Goal: Task Accomplishment & Management: Manage account settings

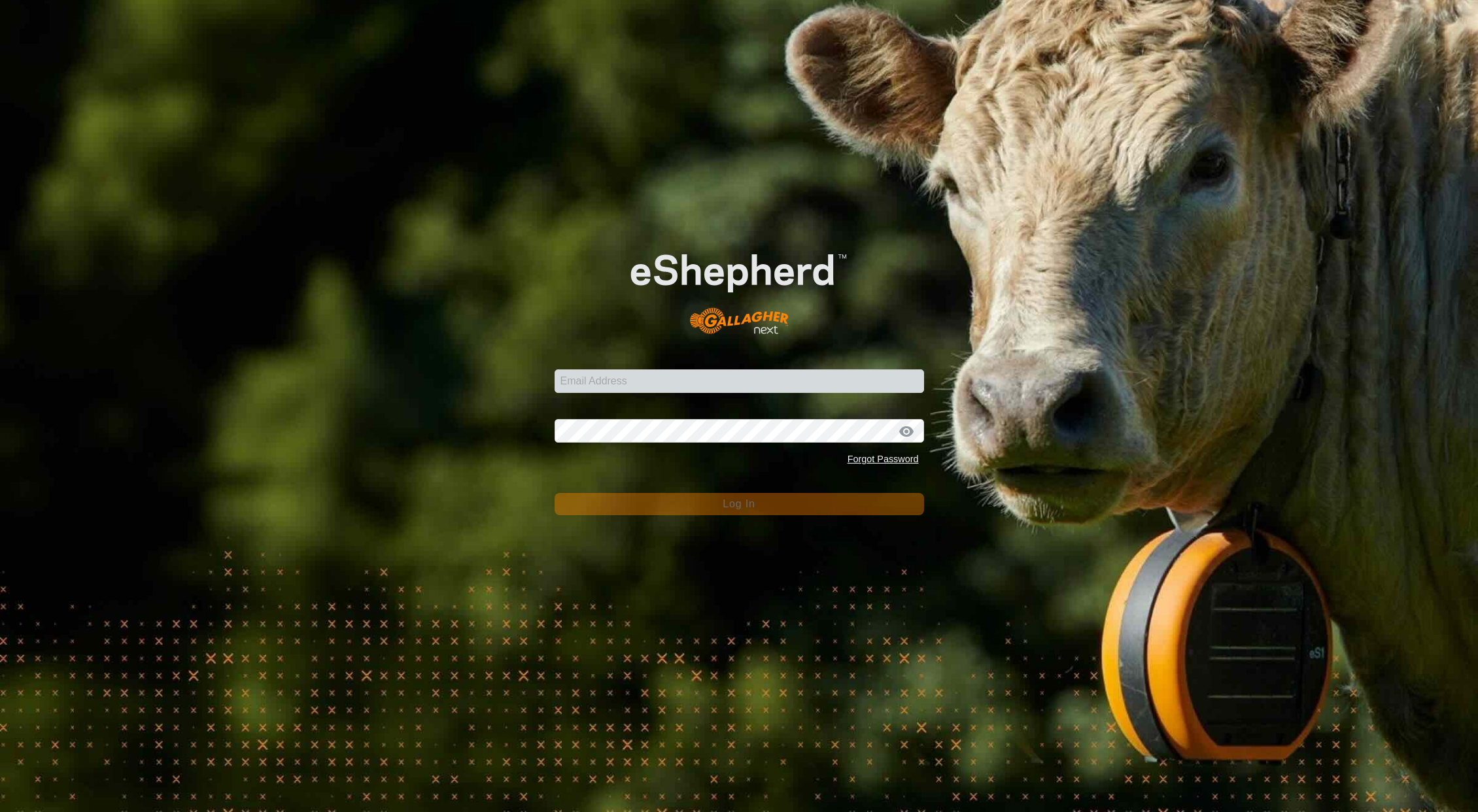
click at [659, 397] on form "Email Address Password Forgot Password Log In" at bounding box center [739, 369] width 370 height 292
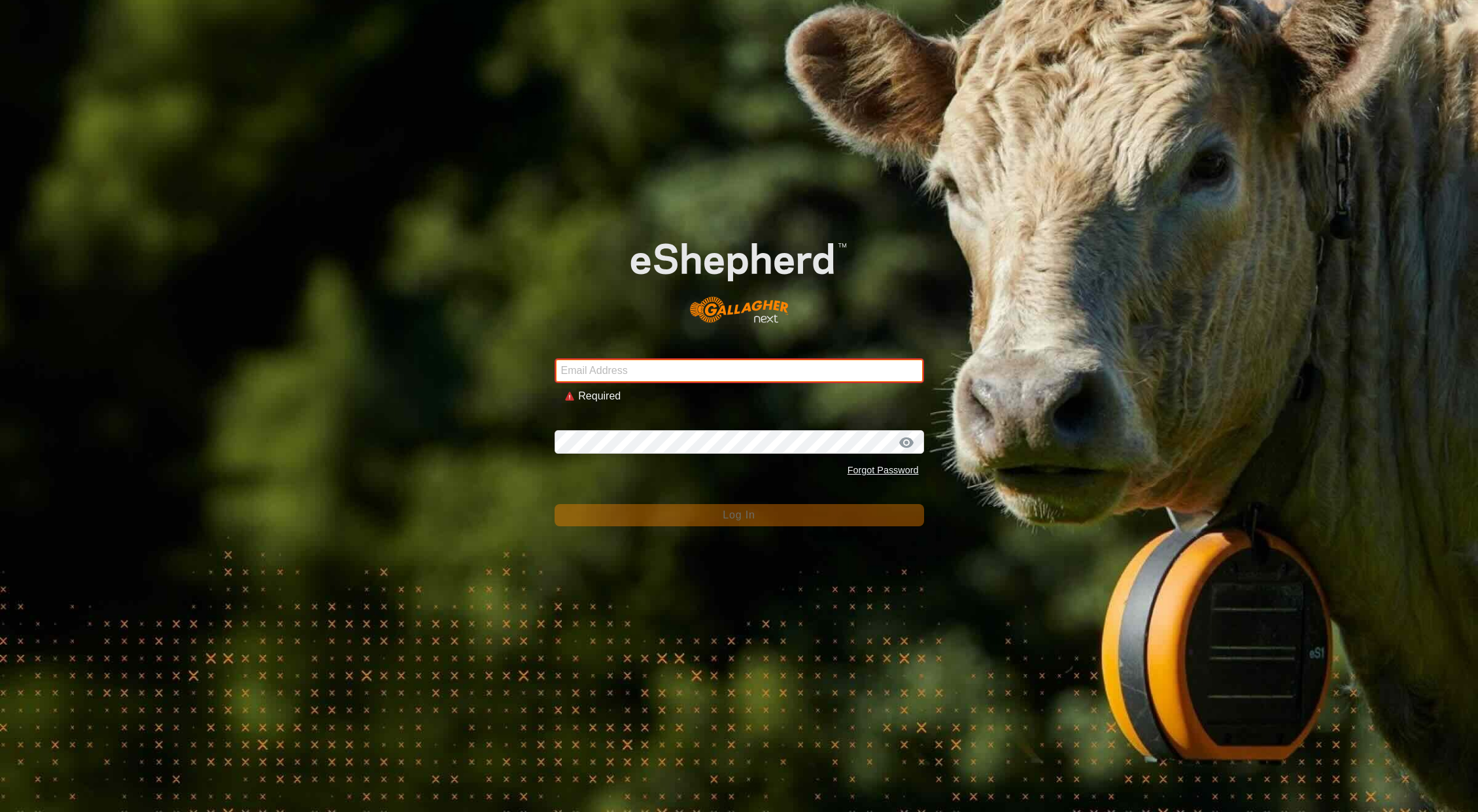
click at [653, 378] on input "Email Address" at bounding box center [739, 370] width 370 height 25
type input "[EMAIL_ADDRESS][DOMAIN_NAME]"
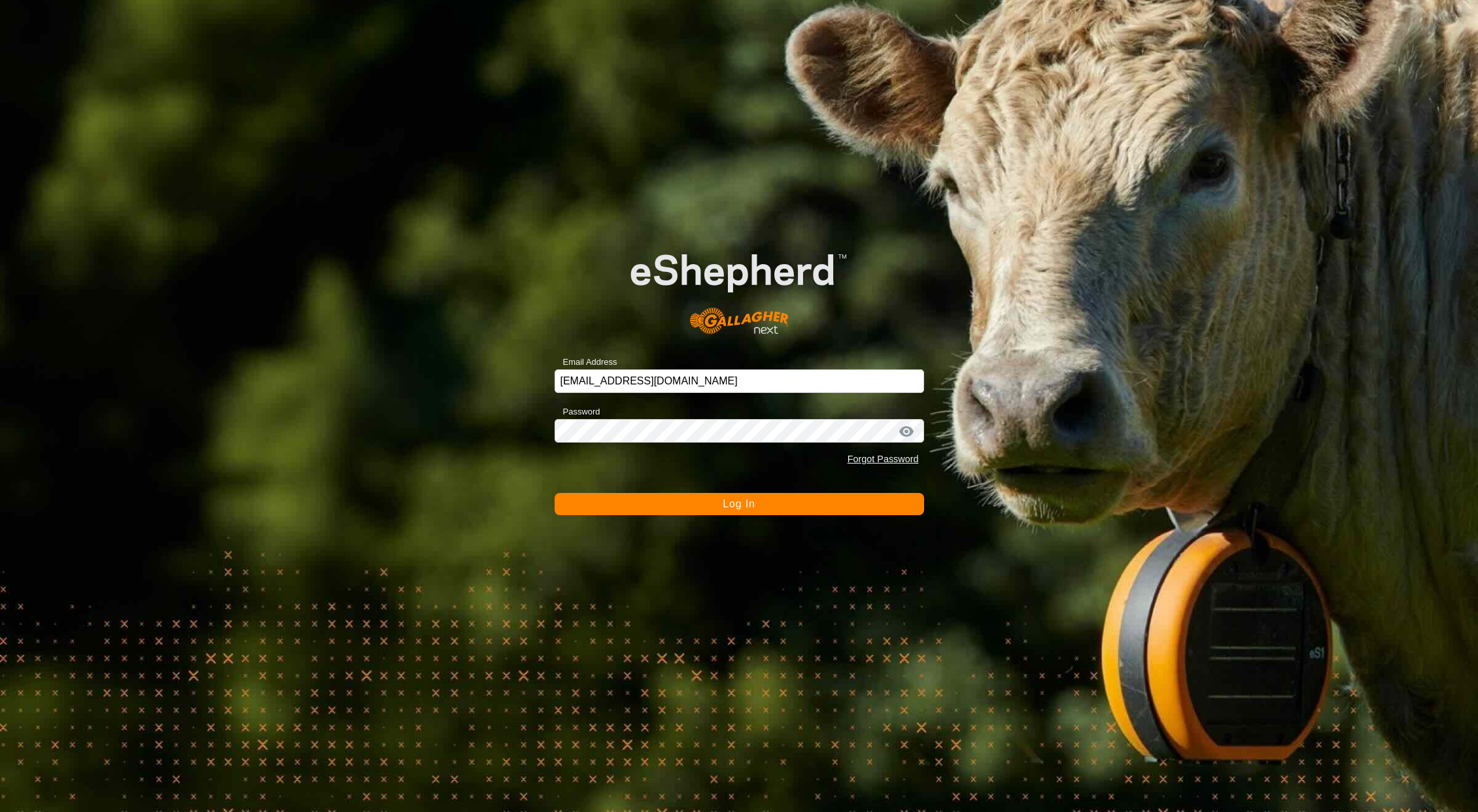
click at [710, 508] on button "Log In" at bounding box center [739, 504] width 370 height 22
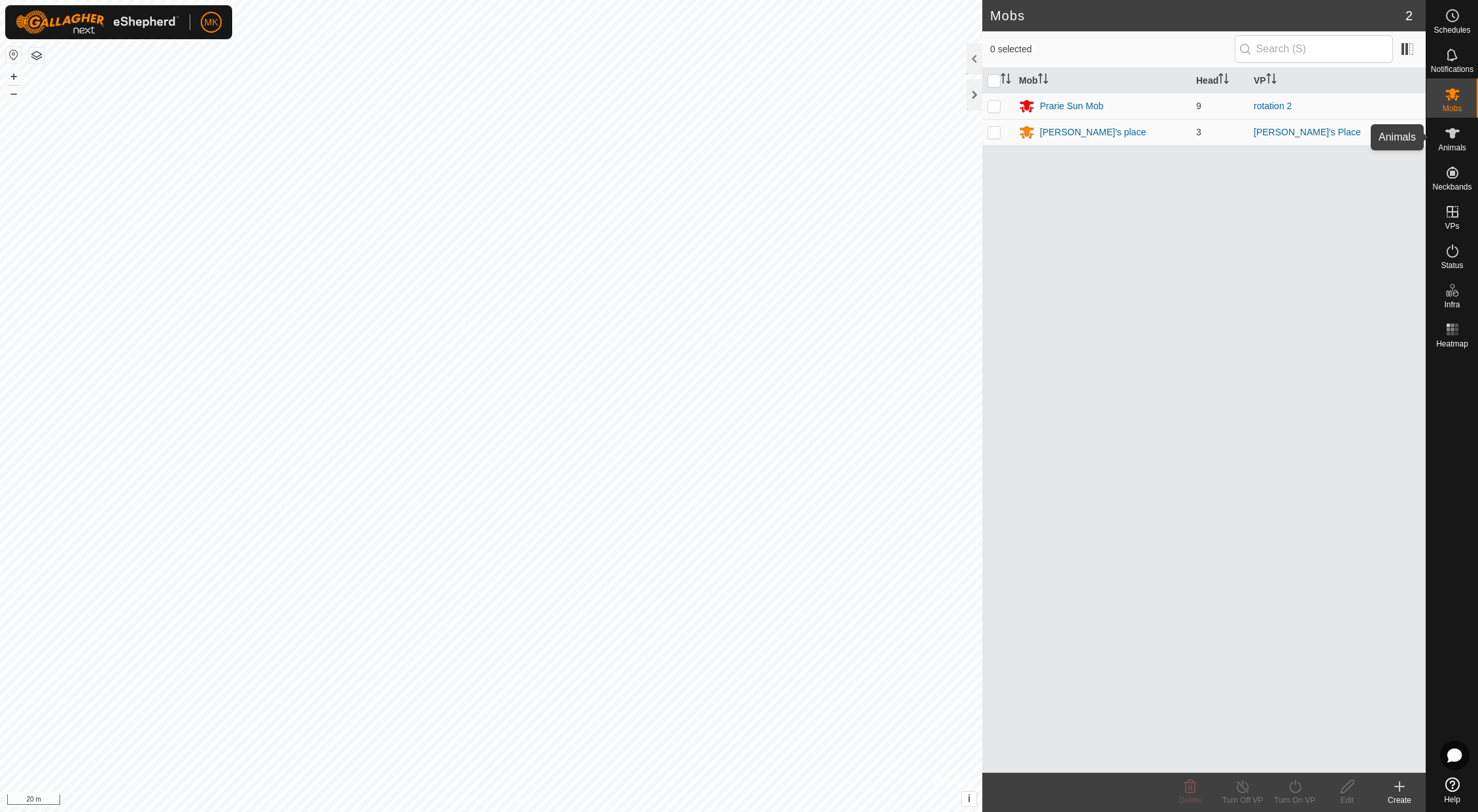
click at [1443, 139] on es-animals-svg-icon at bounding box center [1451, 133] width 23 height 21
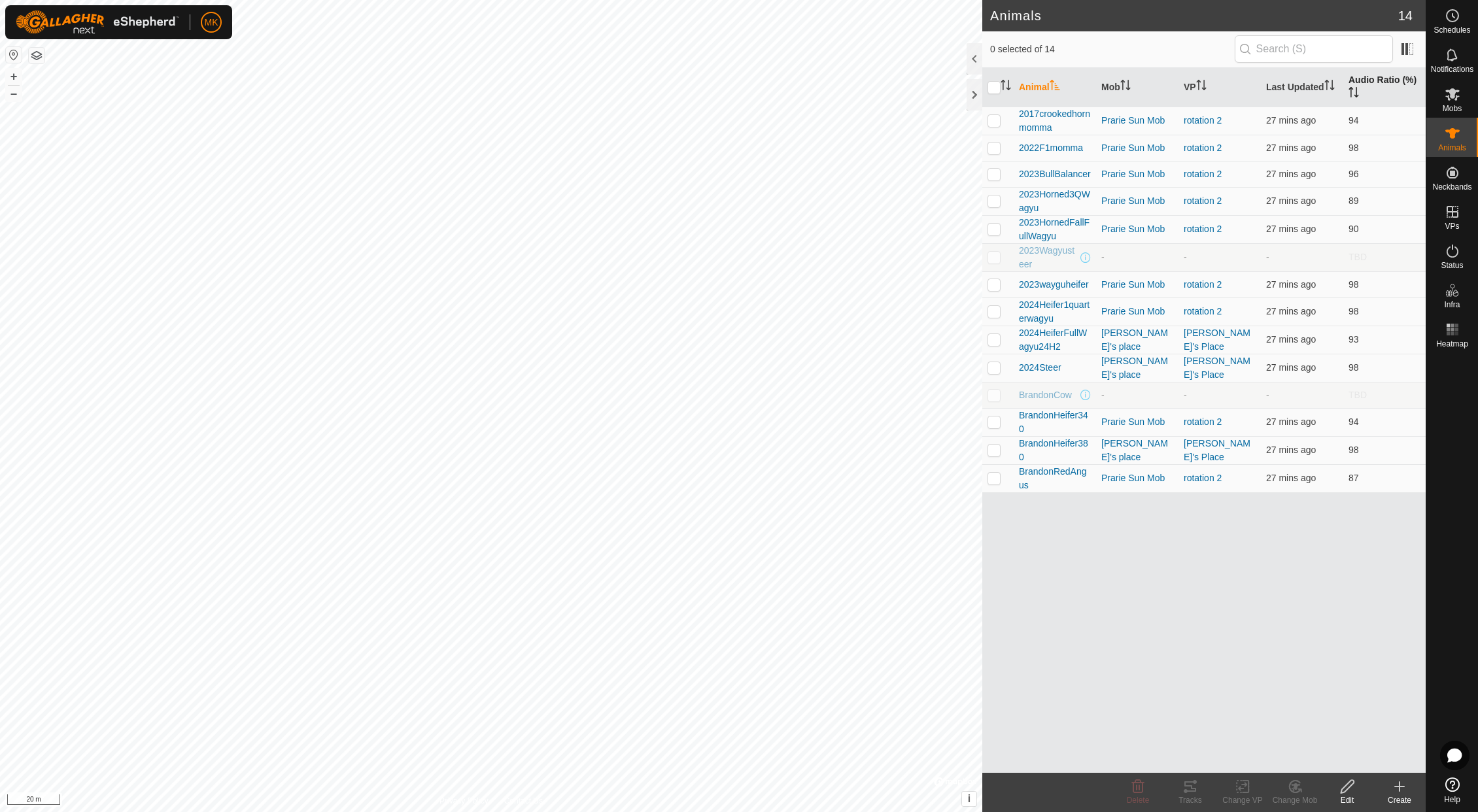
click at [1351, 93] on icon "Activate to sort" at bounding box center [1351, 92] width 2 height 10
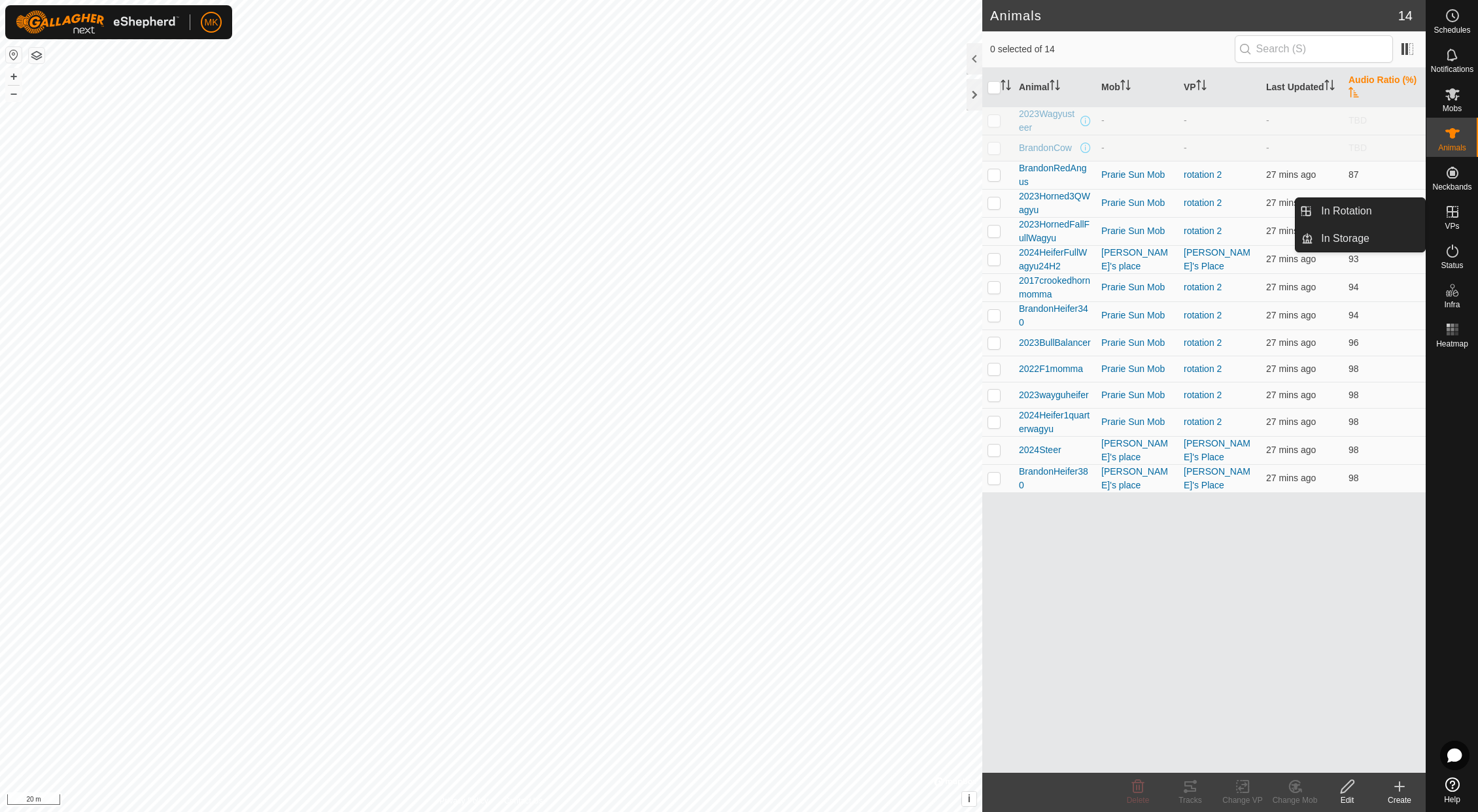
click at [1453, 218] on icon at bounding box center [1452, 212] width 12 height 12
click at [1379, 214] on link "In Rotation" at bounding box center [1369, 211] width 112 height 26
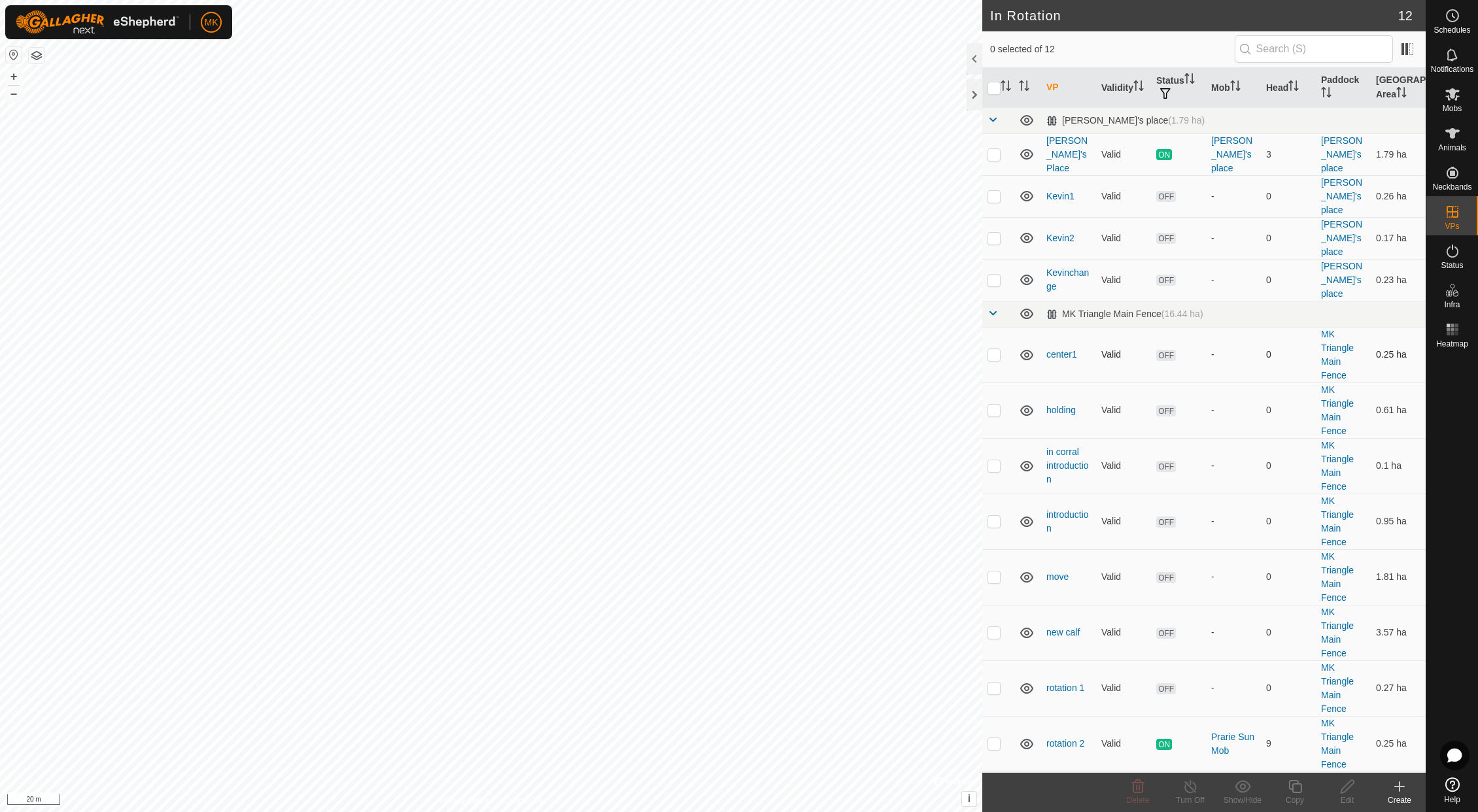
click at [998, 349] on p-checkbox at bounding box center [993, 354] width 13 height 10
checkbox input "true"
click at [1350, 794] on div "Edit" at bounding box center [1347, 800] width 52 height 12
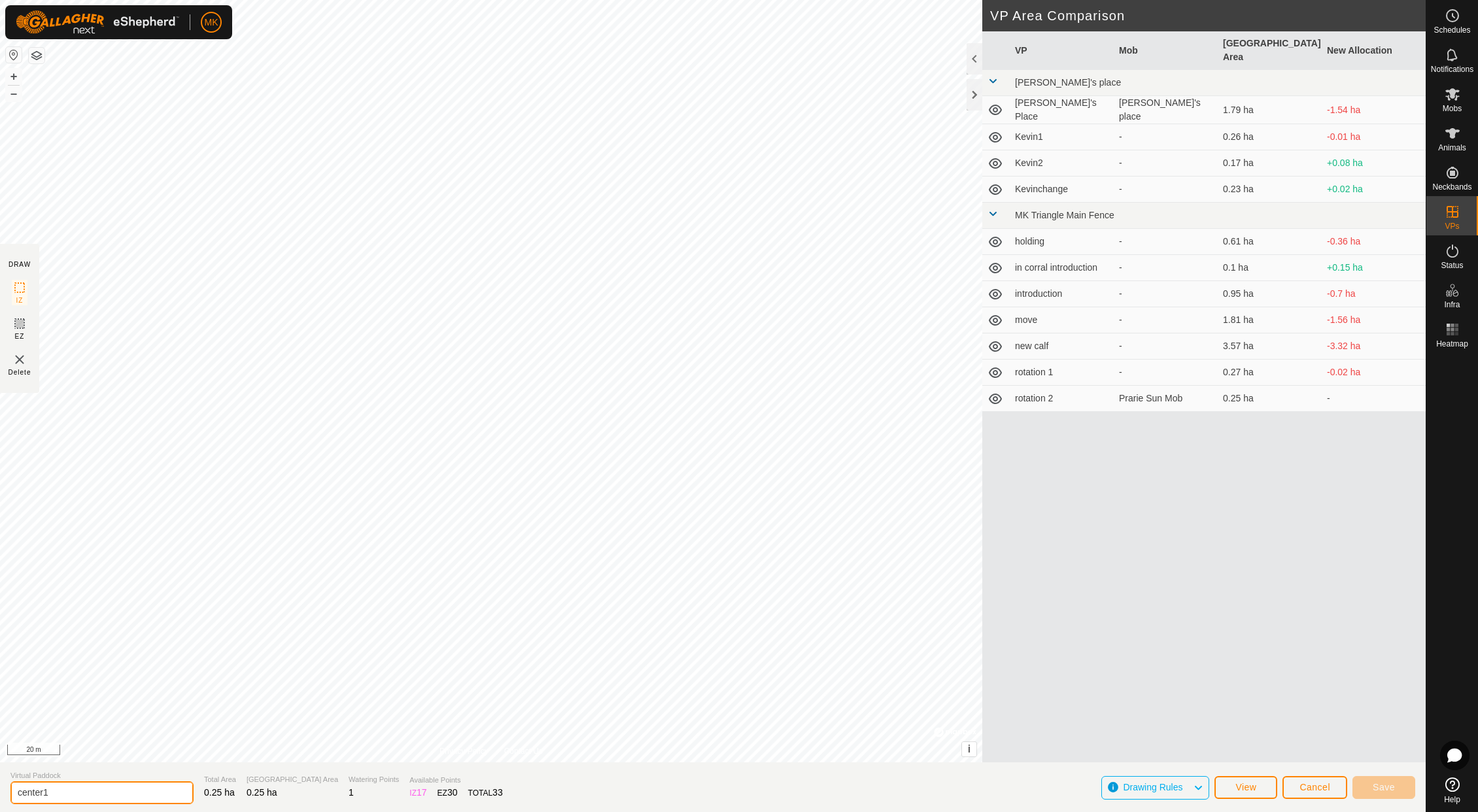
drag, startPoint x: 63, startPoint y: 791, endPoint x: -73, endPoint y: 791, distance: 136.0
click at [0, 791] on html "MK Schedules Notifications Mobs Animals Neckbands VPs Status Infra Heatmap Help…" at bounding box center [739, 406] width 1478 height 812
type input "rotation 3"
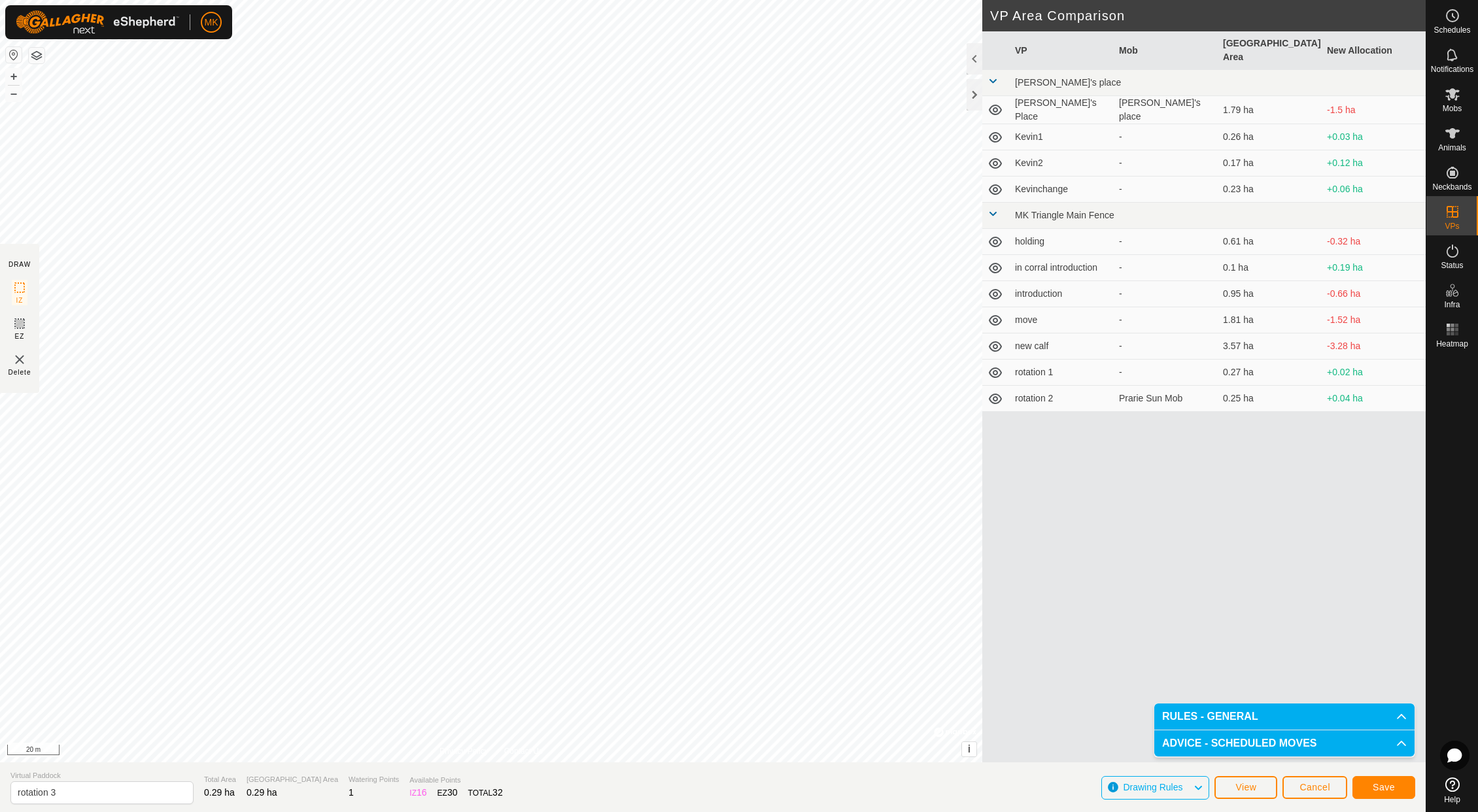
click at [1374, 790] on span "Save" at bounding box center [1384, 787] width 22 height 10
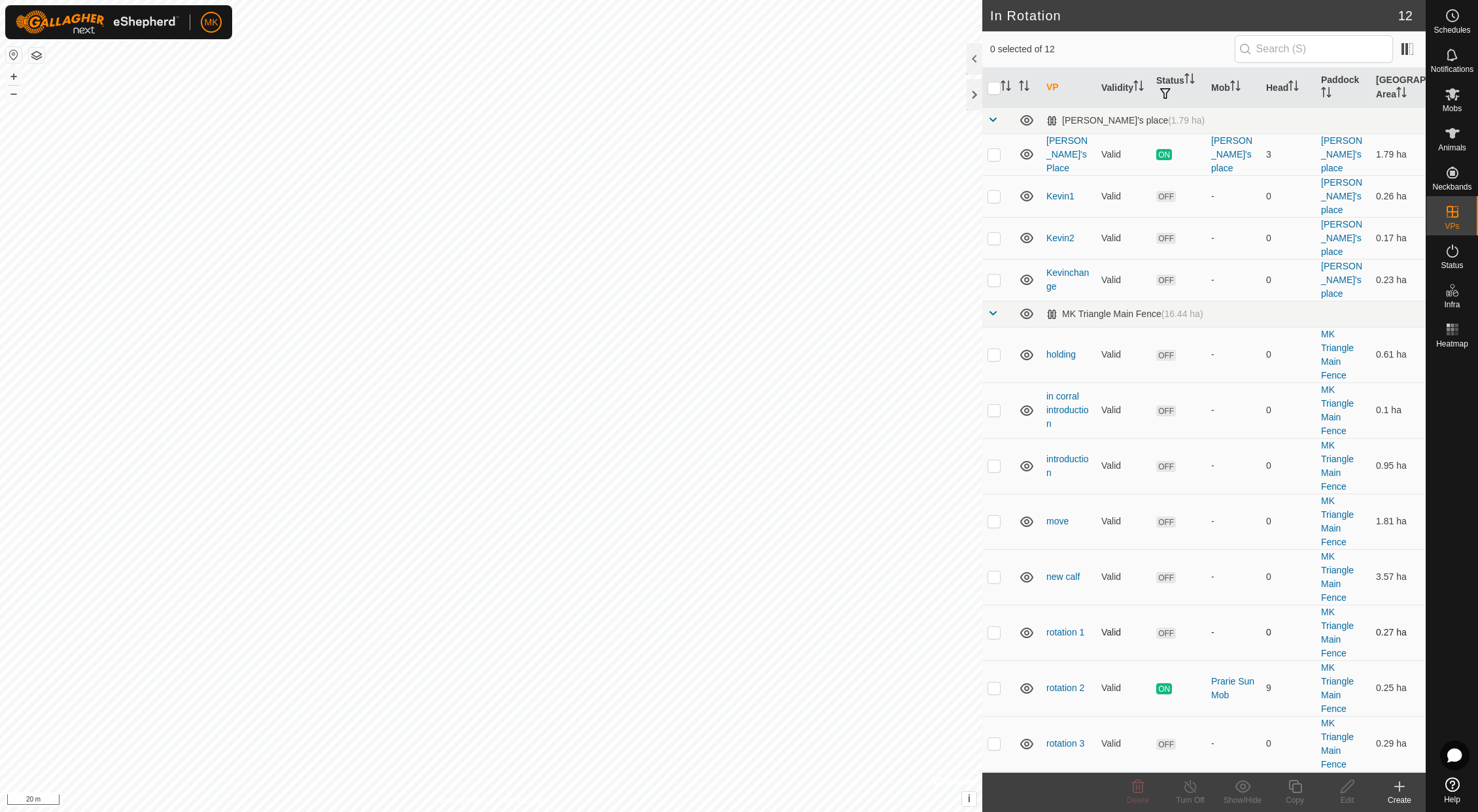
click at [992, 627] on p-checkbox at bounding box center [993, 632] width 13 height 10
checkbox input "false"
click at [994, 683] on p-checkbox at bounding box center [993, 688] width 13 height 10
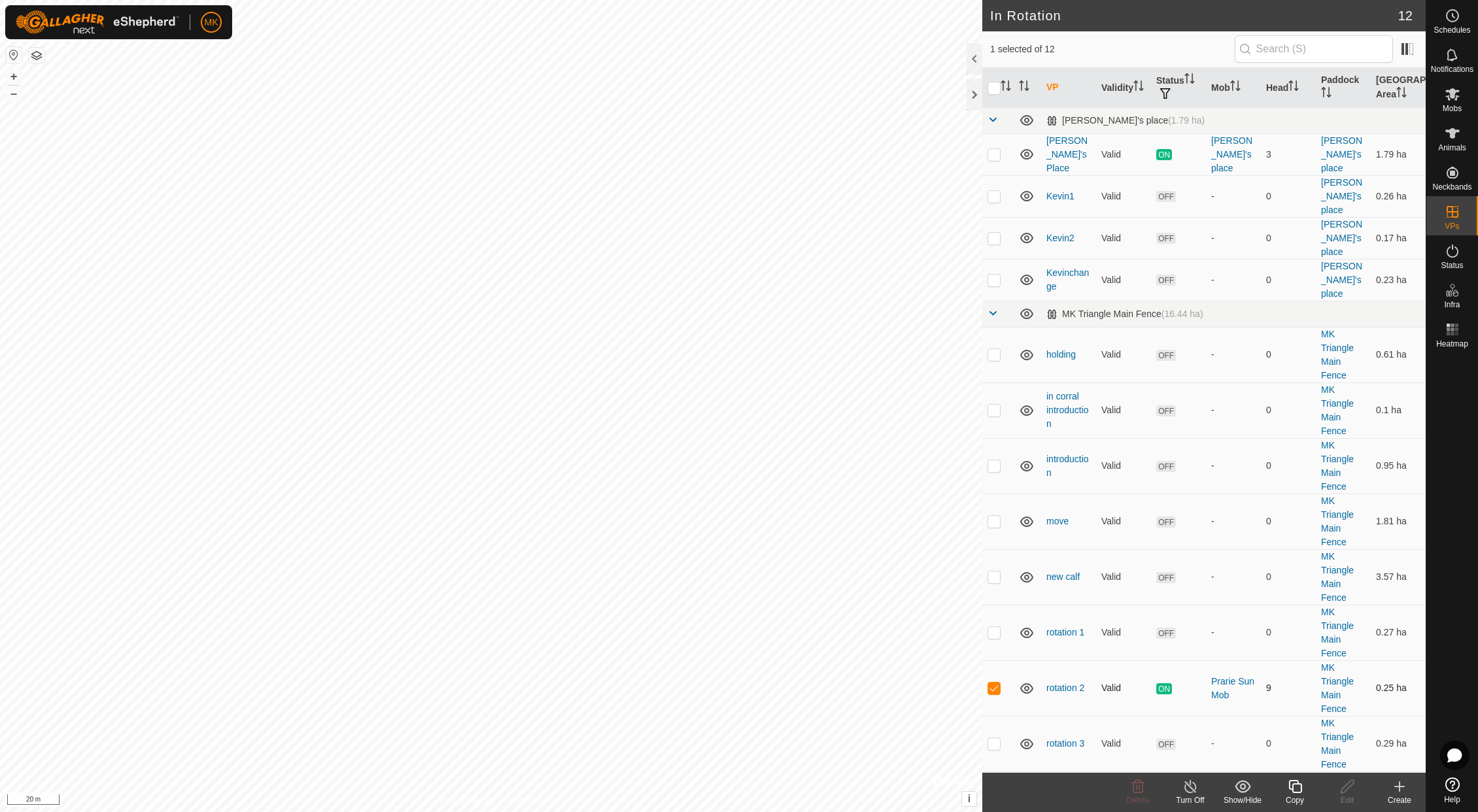
checkbox input "false"
click at [995, 738] on p-checkbox at bounding box center [993, 743] width 13 height 10
checkbox input "false"
click at [997, 627] on p-checkbox at bounding box center [993, 632] width 13 height 10
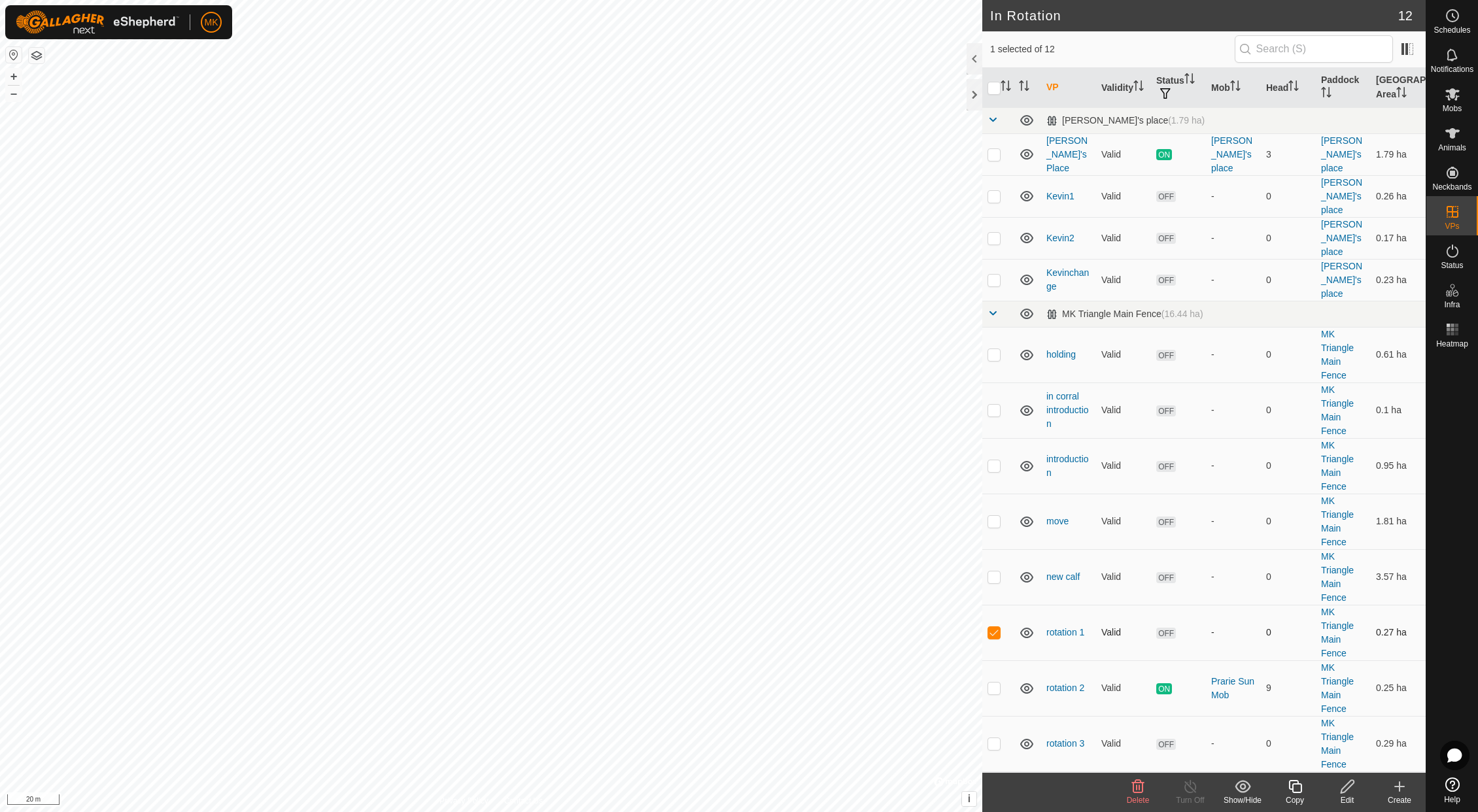
click at [997, 627] on p-checkbox at bounding box center [993, 632] width 13 height 10
checkbox input "false"
click at [993, 683] on p-checkbox at bounding box center [993, 688] width 13 height 10
checkbox input "false"
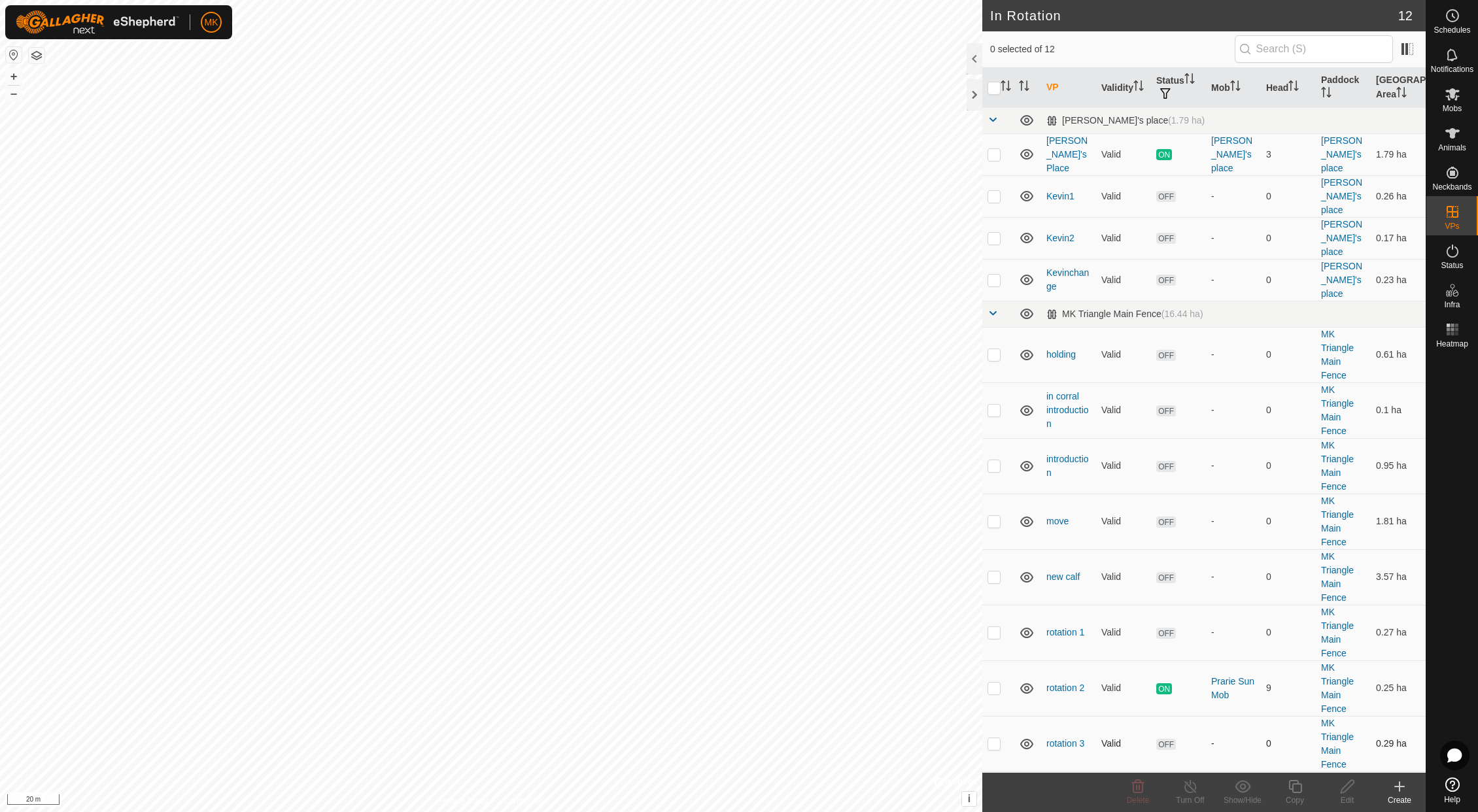
click at [997, 716] on td at bounding box center [998, 743] width 32 height 56
checkbox input "false"
click at [997, 627] on p-checkbox at bounding box center [993, 632] width 13 height 10
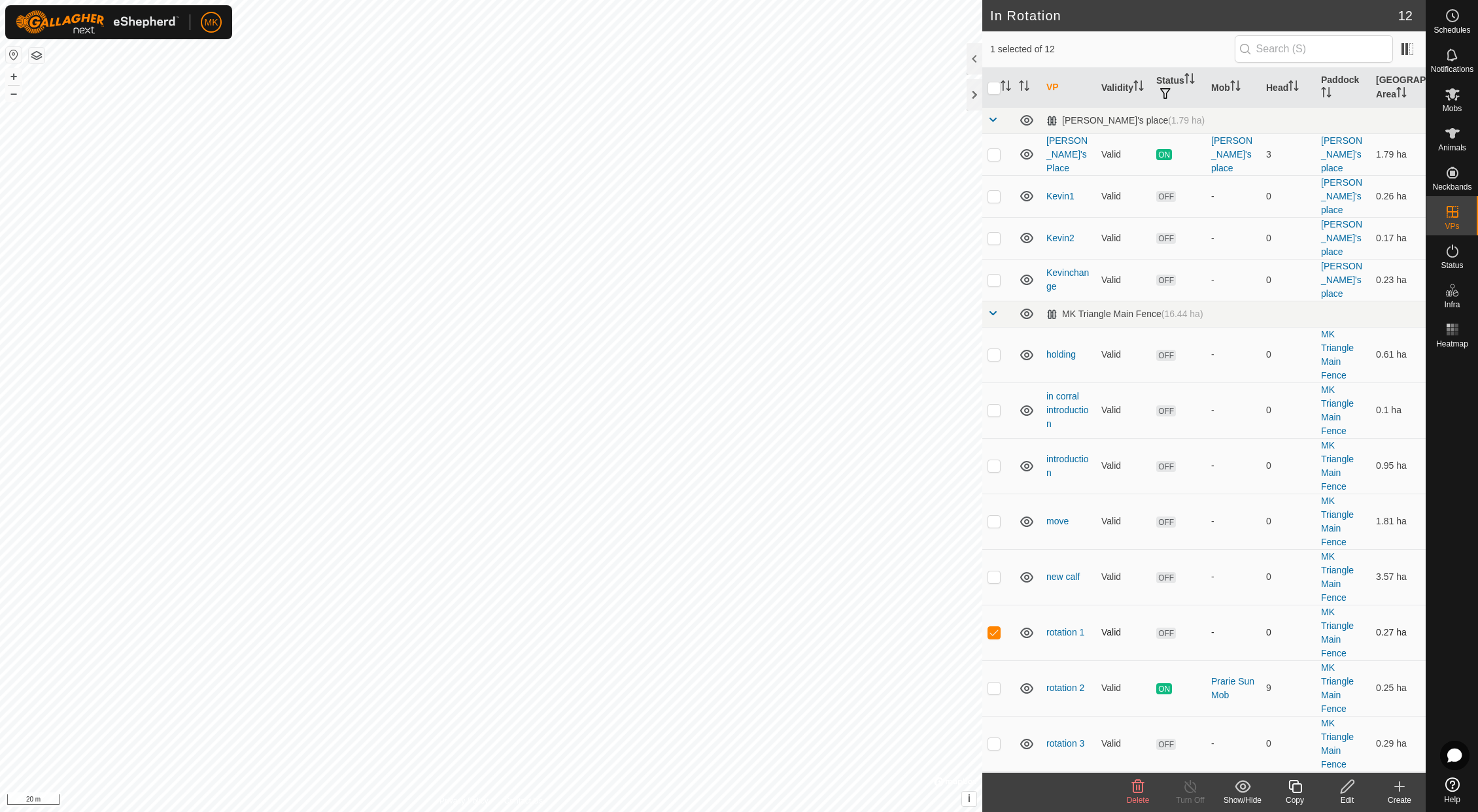
checkbox input "false"
click at [995, 738] on p-checkbox at bounding box center [993, 743] width 13 height 10
checkbox input "true"
click at [1346, 791] on icon at bounding box center [1347, 785] width 13 height 13
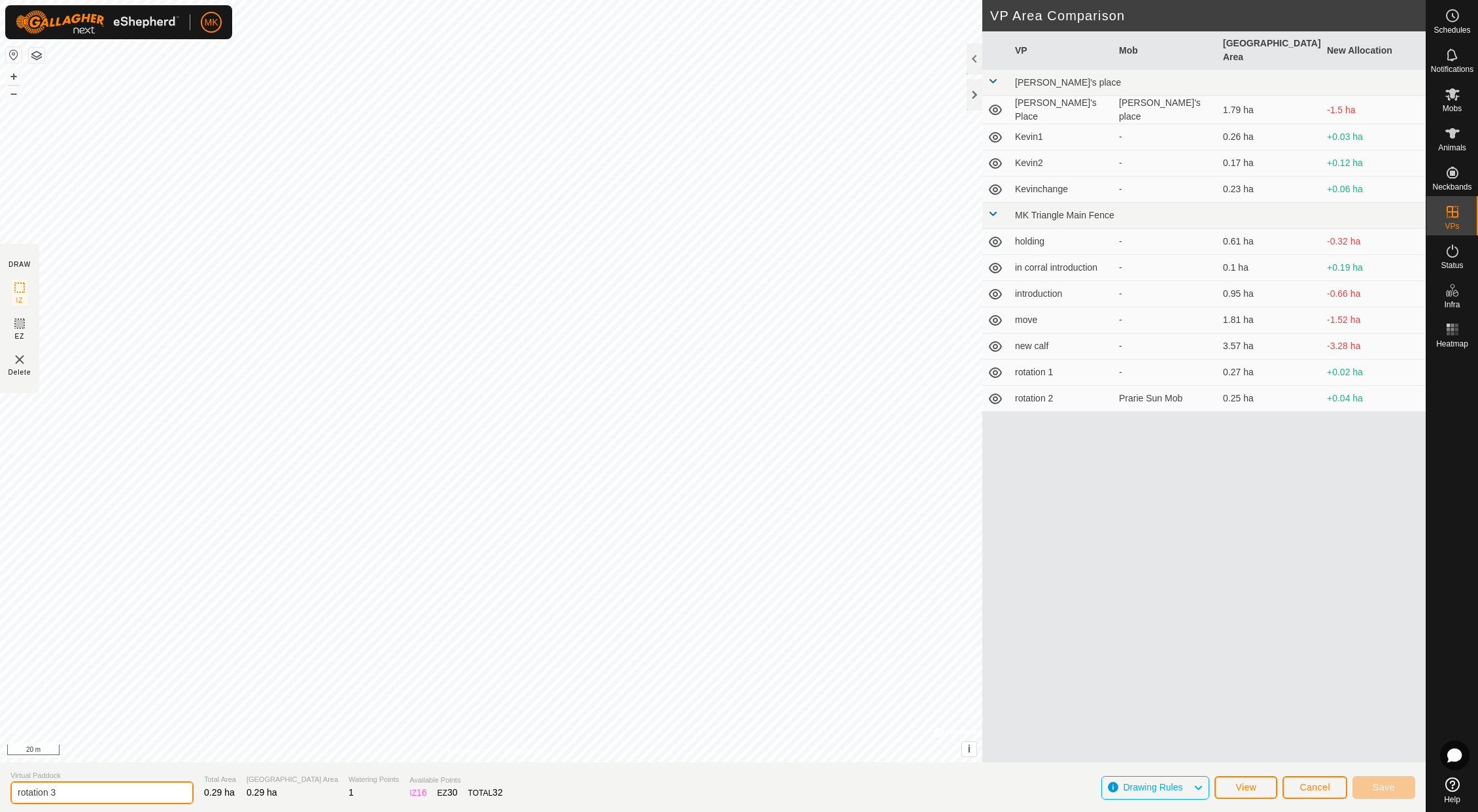
click at [71, 793] on input "rotation 3" at bounding box center [101, 792] width 183 height 23
type input "rotation 4"
click at [1377, 783] on span "Save" at bounding box center [1384, 787] width 22 height 10
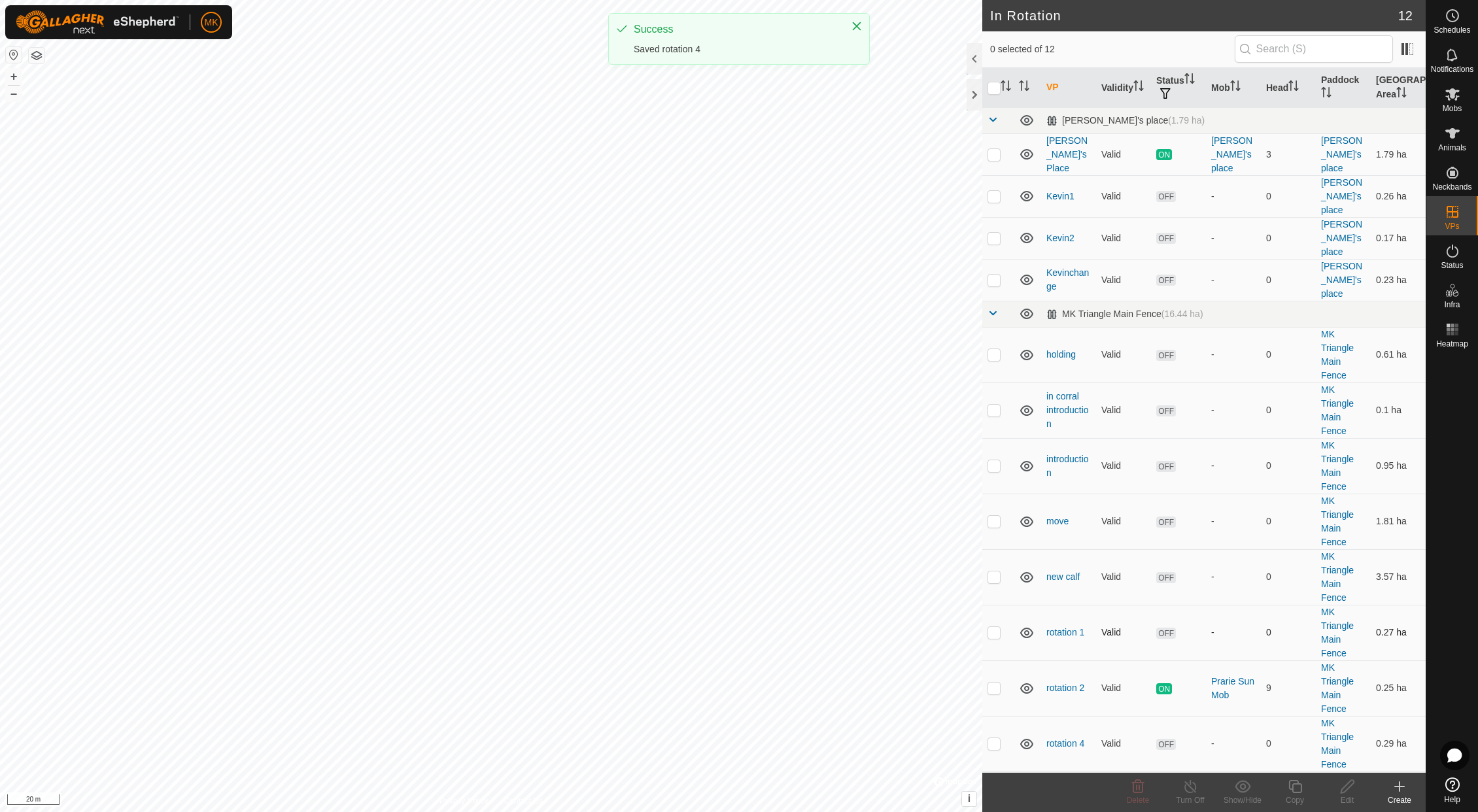
click at [998, 627] on p-checkbox at bounding box center [993, 632] width 13 height 10
checkbox input "true"
click at [1348, 784] on icon at bounding box center [1347, 786] width 16 height 15
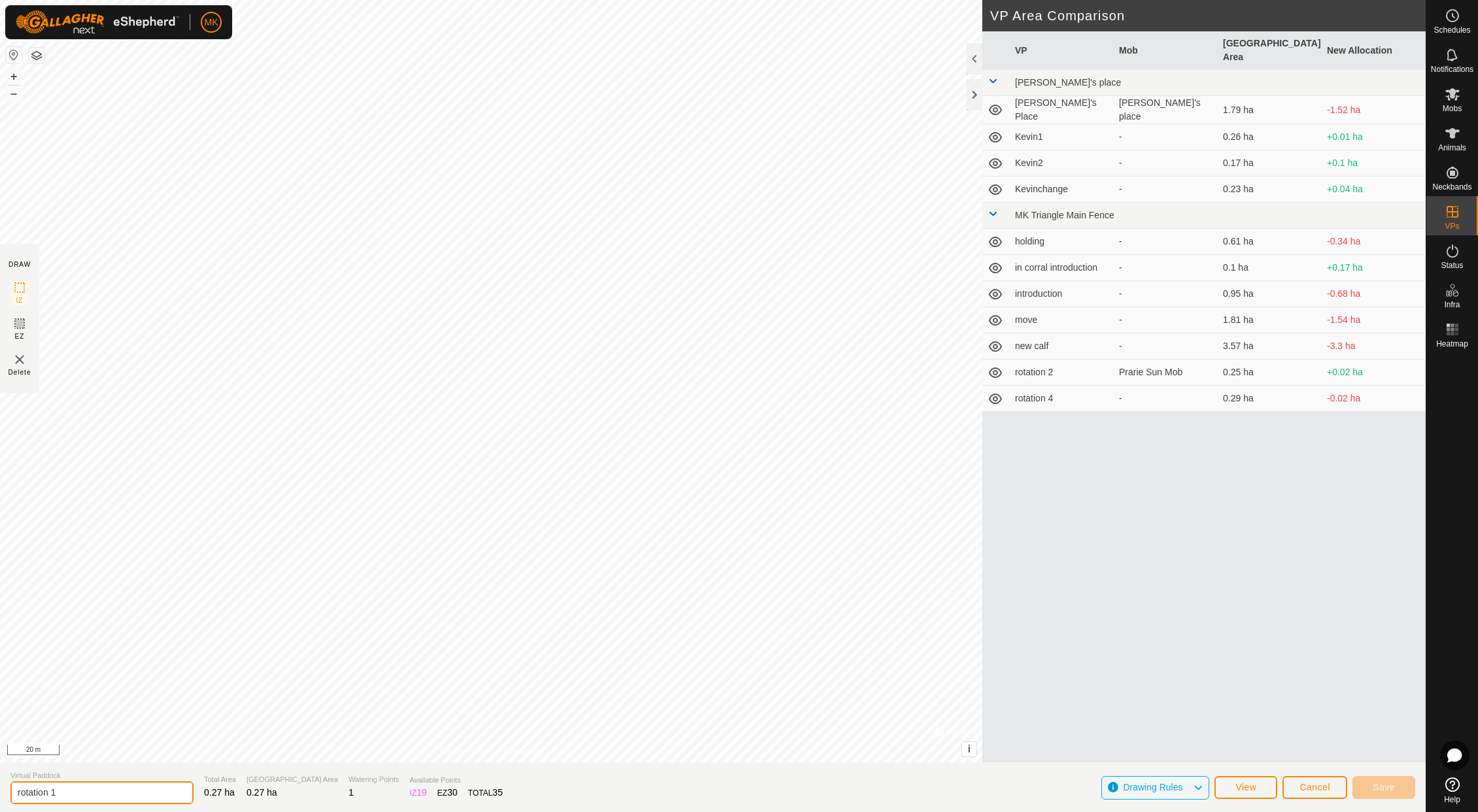
click at [79, 792] on input "rotation 1" at bounding box center [101, 792] width 183 height 23
type input "rotation 3"
click at [1385, 790] on span "Save" at bounding box center [1384, 787] width 22 height 10
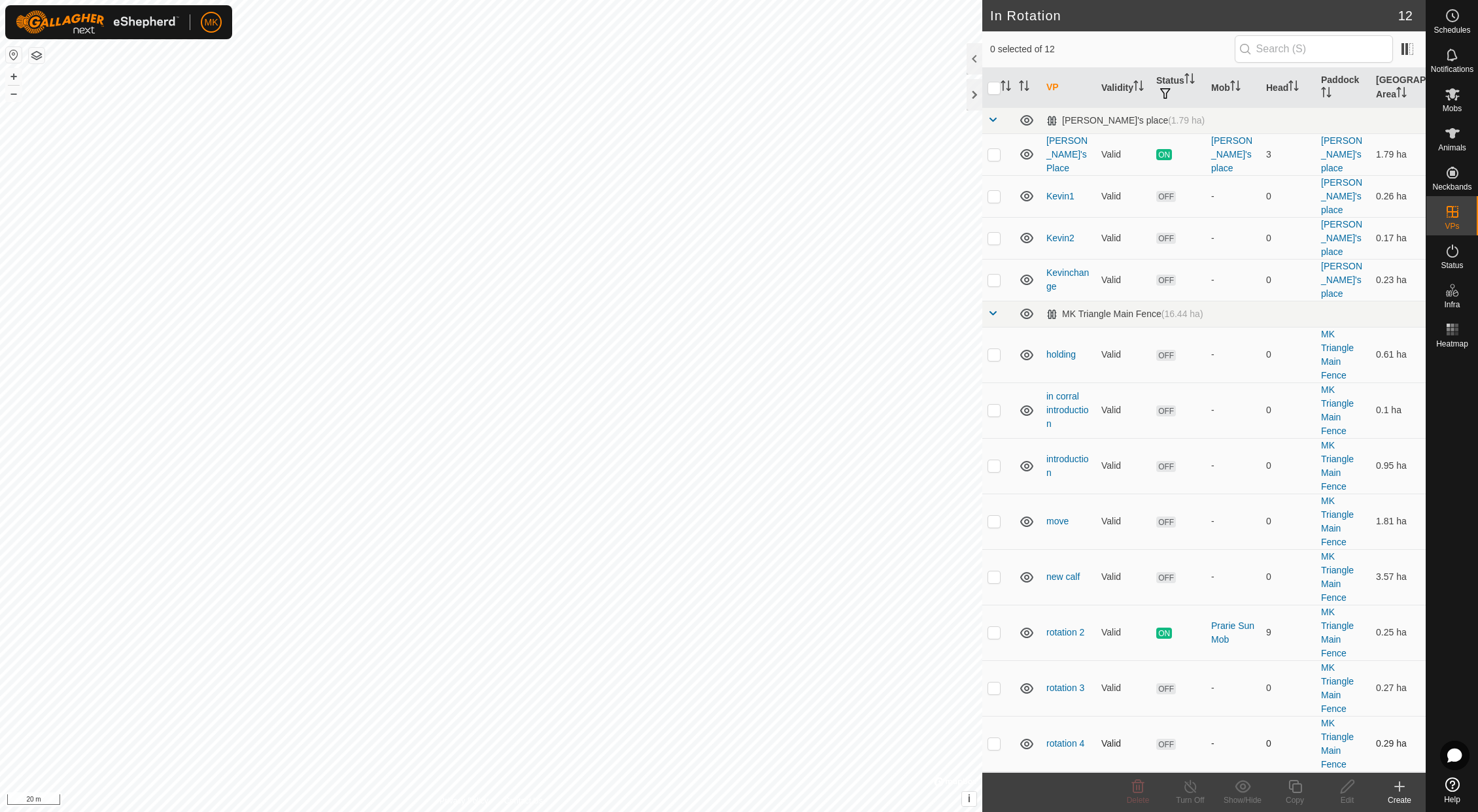
click at [995, 738] on p-checkbox at bounding box center [993, 743] width 13 height 10
checkbox input "true"
click at [1354, 786] on icon at bounding box center [1347, 786] width 16 height 15
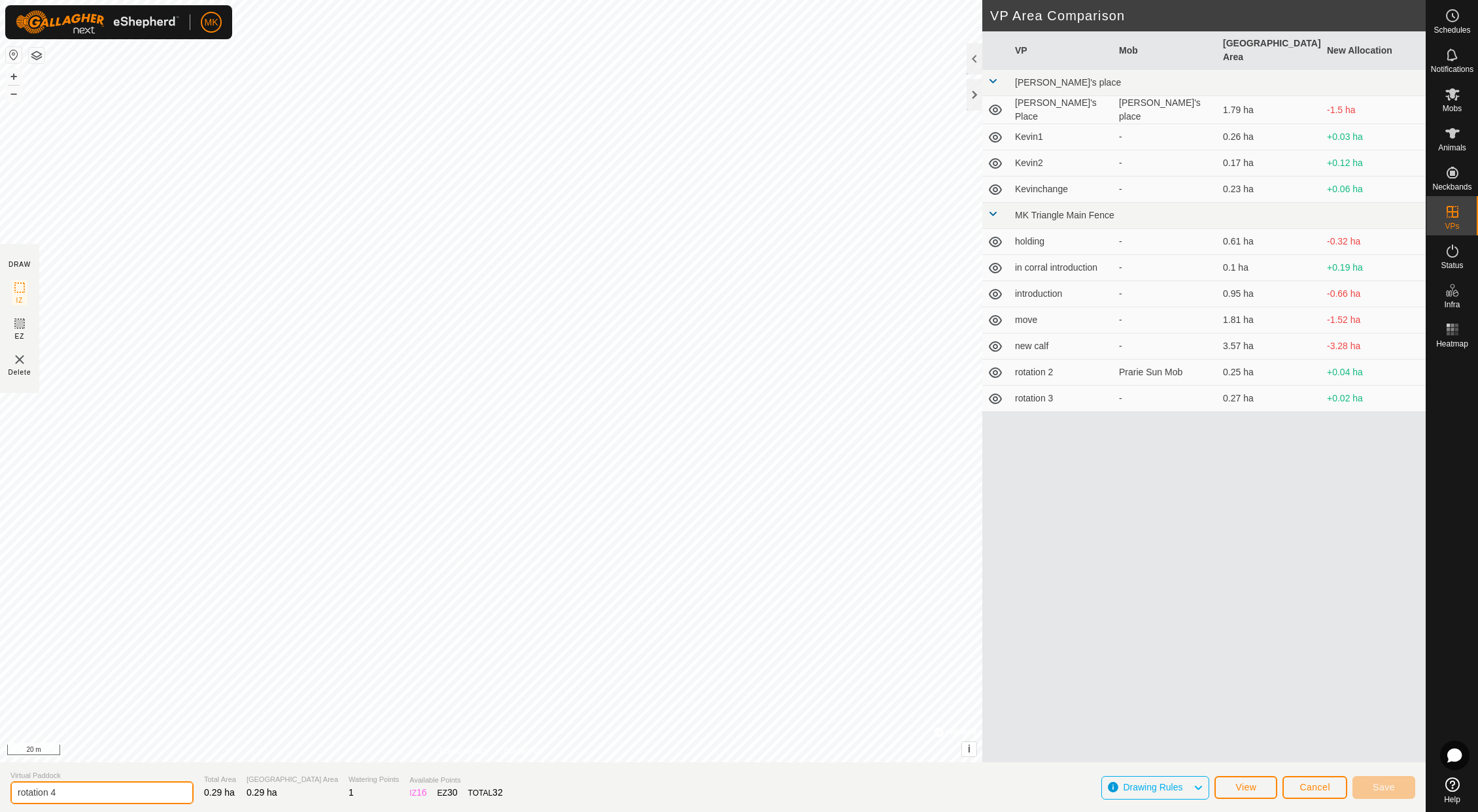
click at [68, 791] on input "rotation 4" at bounding box center [101, 792] width 183 height 23
type input "rotation 1"
click at [1382, 786] on span "Save" at bounding box center [1384, 787] width 22 height 10
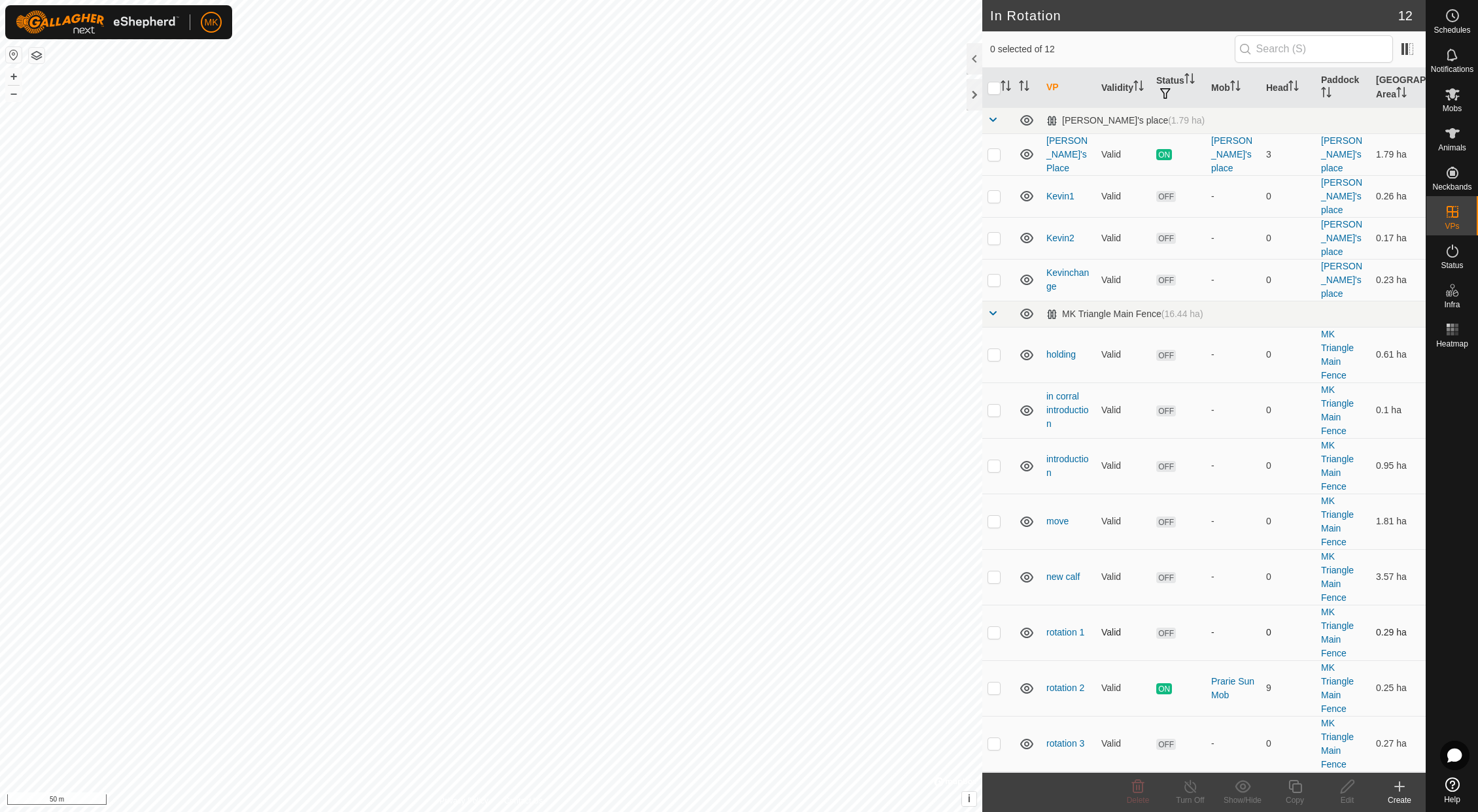
click at [994, 627] on p-checkbox at bounding box center [993, 632] width 13 height 10
checkbox input "false"
click at [995, 683] on p-checkbox at bounding box center [993, 688] width 13 height 10
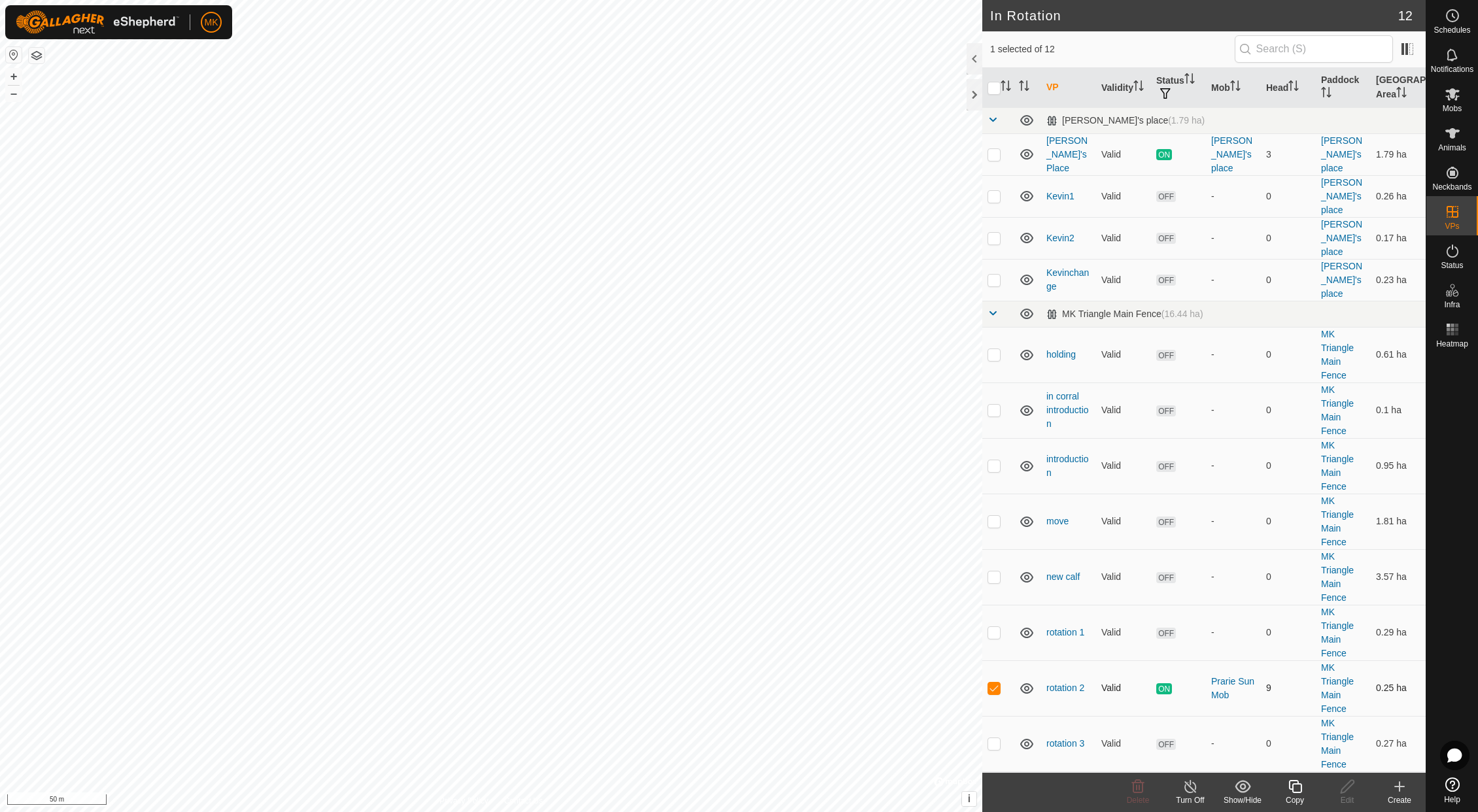
checkbox input "false"
click at [994, 716] on td at bounding box center [998, 743] width 32 height 56
checkbox input "true"
click at [1457, 337] on icon at bounding box center [1452, 329] width 15 height 15
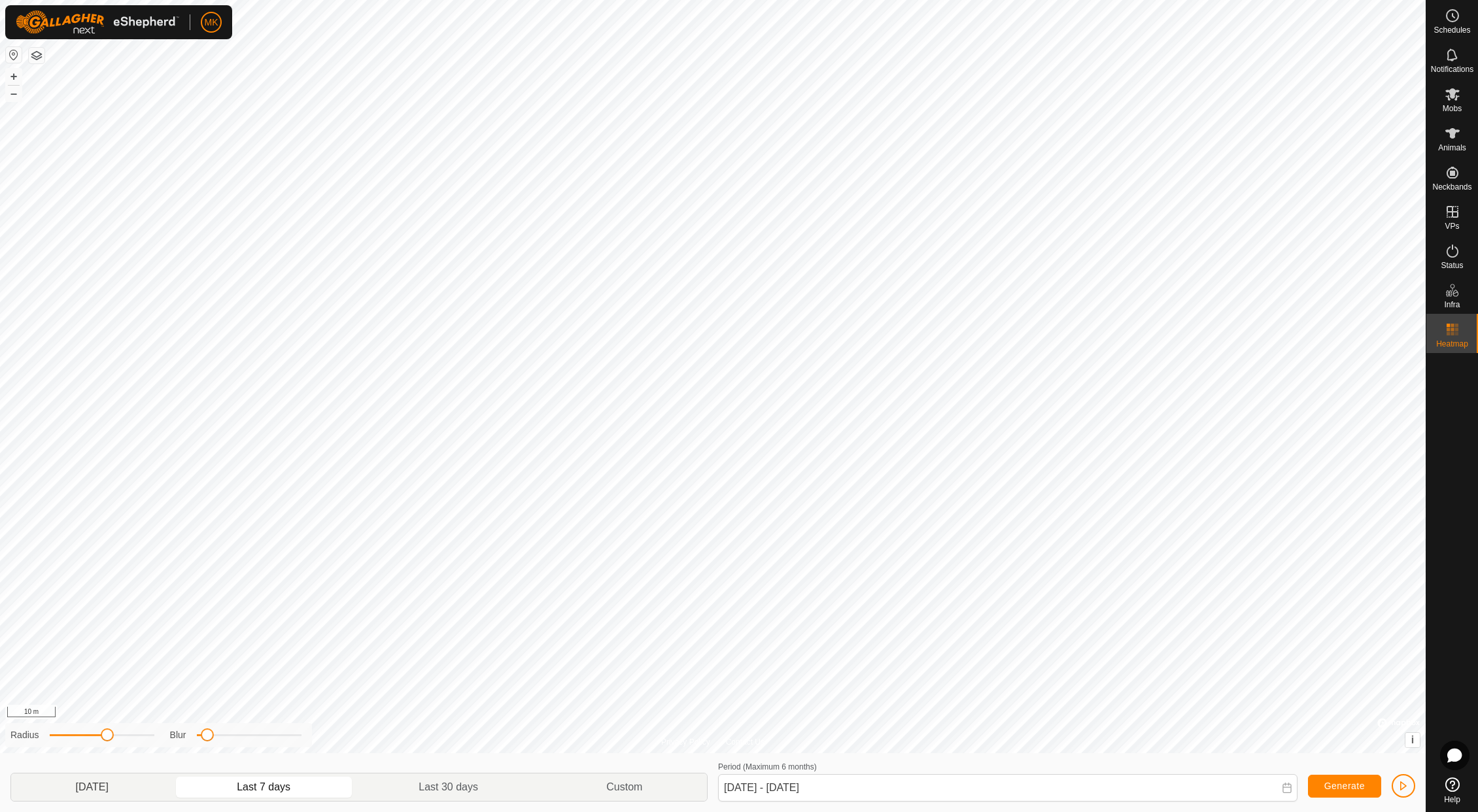
click at [103, 791] on p-togglebutton "[DATE]" at bounding box center [92, 787] width 162 height 27
type input "[DATE] - [DATE]"
